Goal: Complete application form

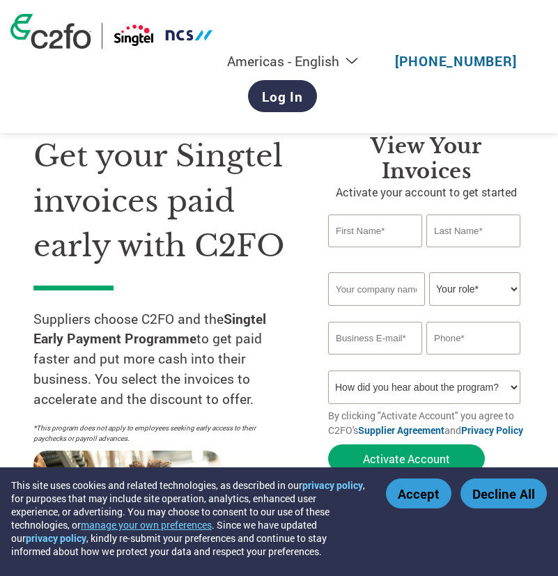
select select "en-[GEOGRAPHIC_DATA]"
type input "[PERSON_NAME][EMAIL_ADDRESS][DOMAIN_NAME]"
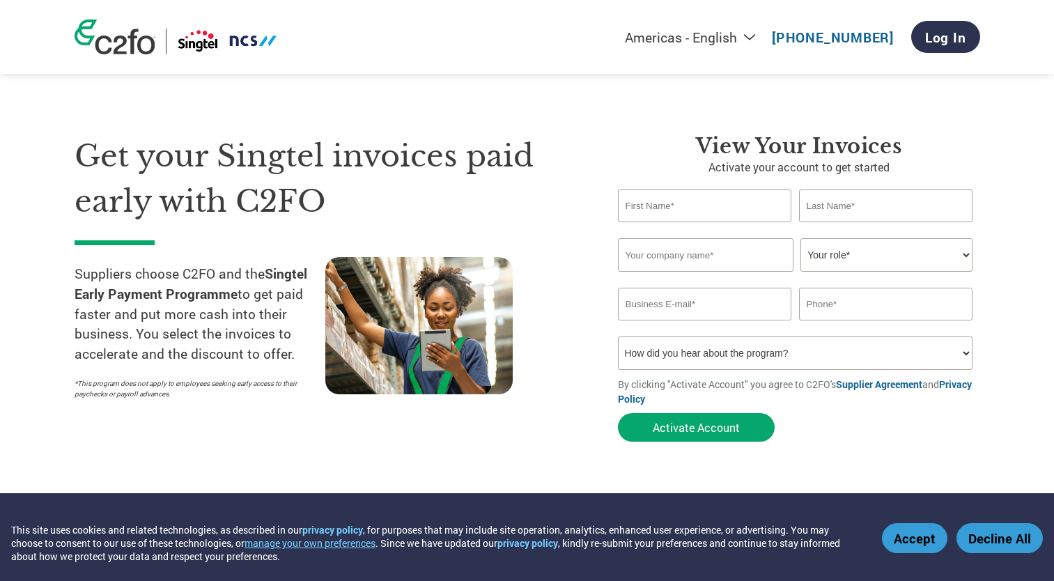
select select "en-[GEOGRAPHIC_DATA]"
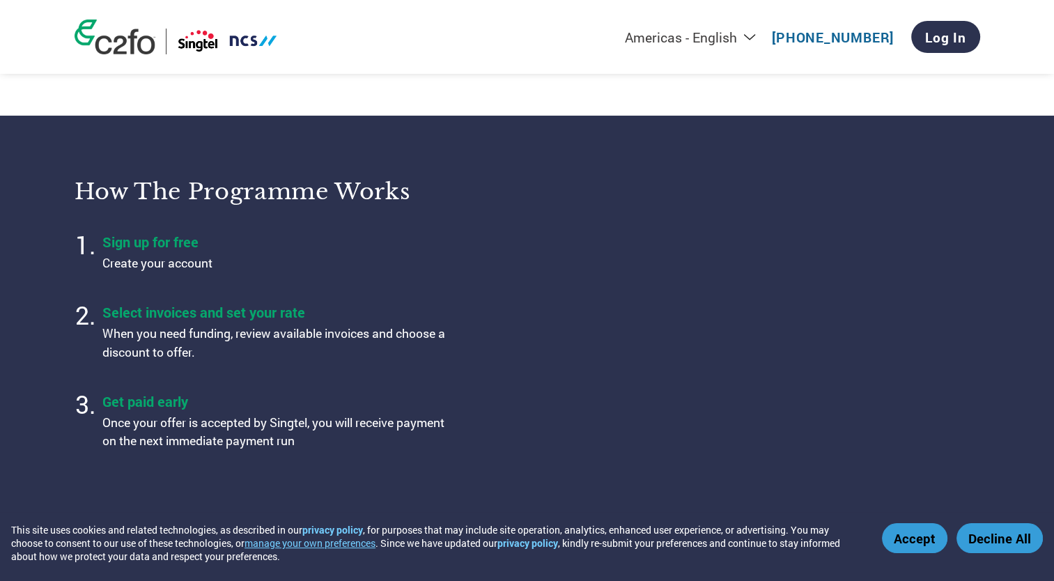
type input "[PERSON_NAME][EMAIL_ADDRESS][DOMAIN_NAME]"
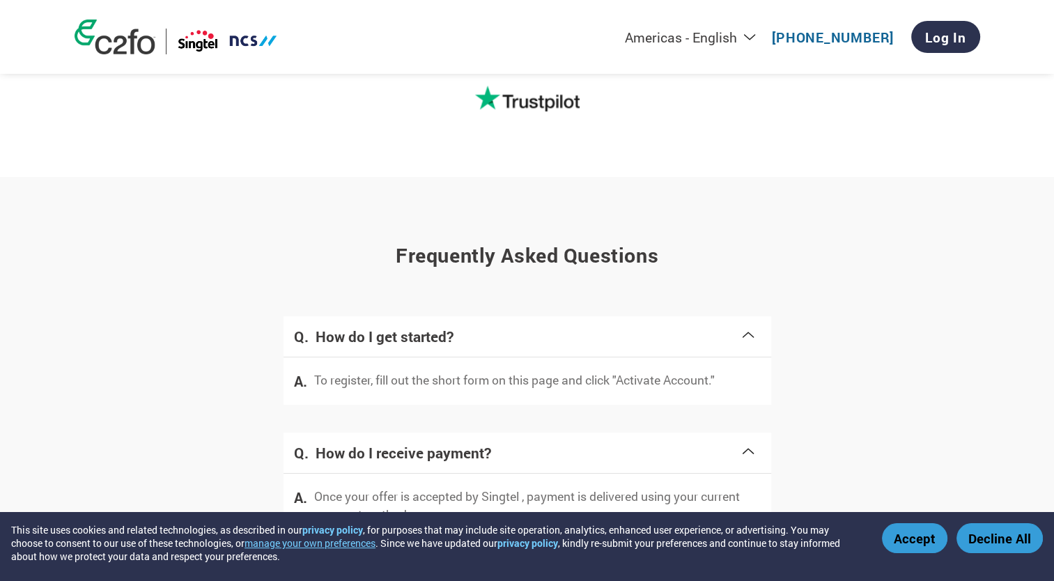
scroll to position [2400, 0]
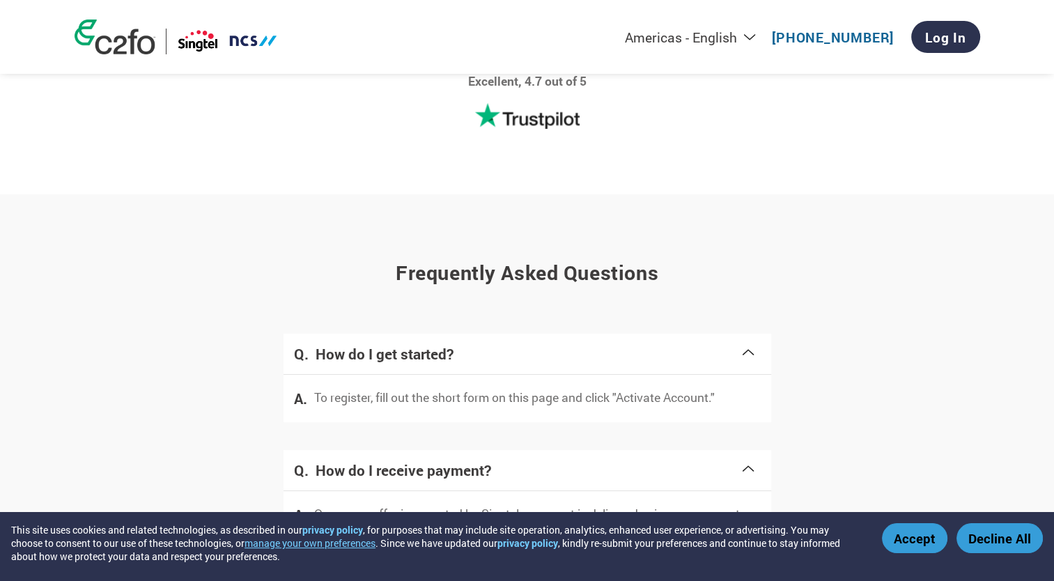
click at [914, 537] on button "Accept" at bounding box center [915, 538] width 66 height 30
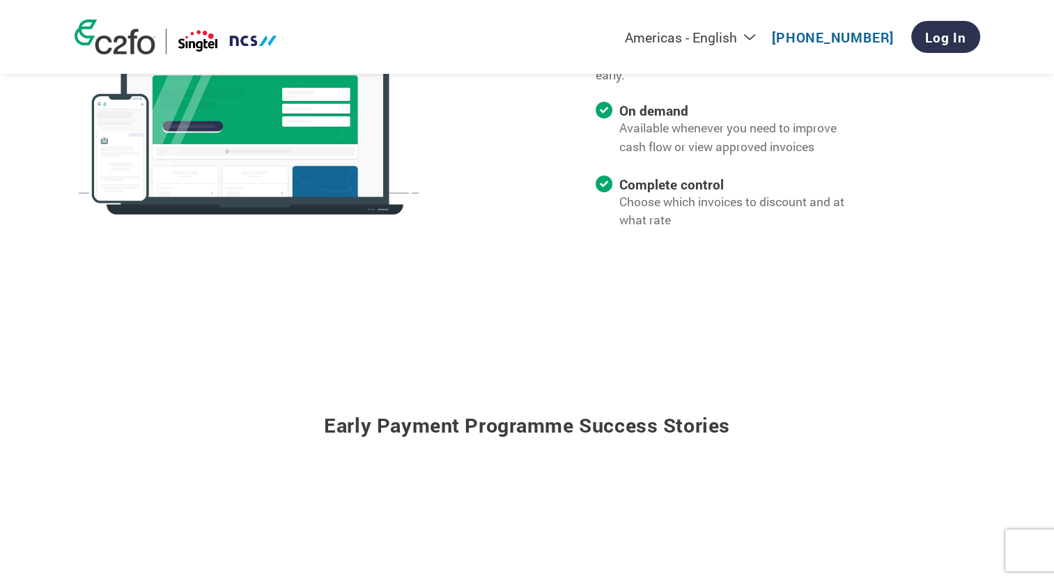
scroll to position [1215, 0]
